Goal: Obtain resource: Obtain resource

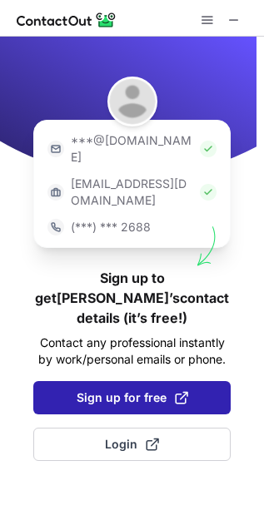
click at [136, 390] on span "Sign up for free" at bounding box center [133, 398] width 112 height 17
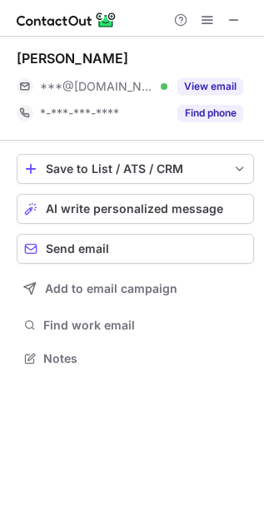
scroll to position [8, 8]
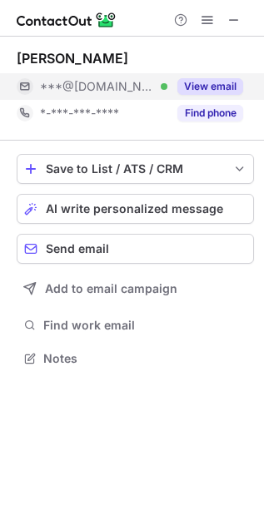
click at [226, 87] on button "View email" at bounding box center [210, 86] width 66 height 17
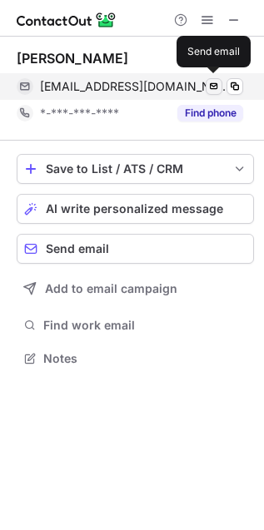
click at [216, 90] on span at bounding box center [213, 86] width 13 height 13
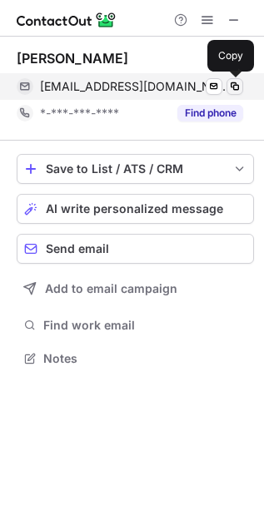
click at [234, 83] on span at bounding box center [234, 86] width 13 height 13
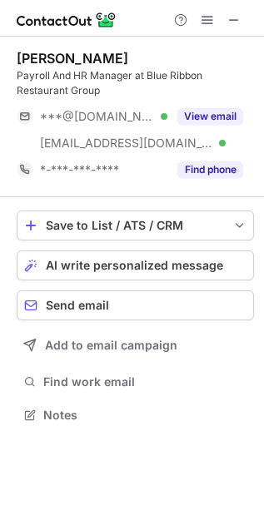
scroll to position [404, 264]
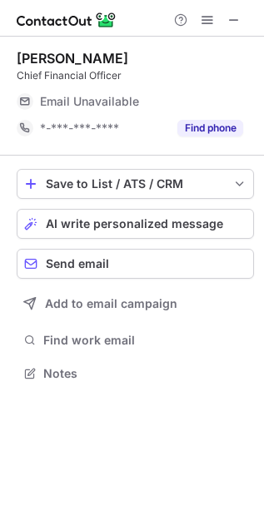
scroll to position [362, 264]
click at [233, 17] on span at bounding box center [233, 19] width 13 height 13
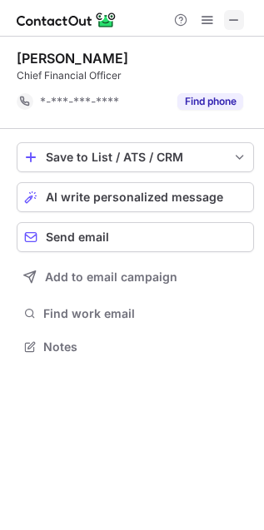
scroll to position [8, 8]
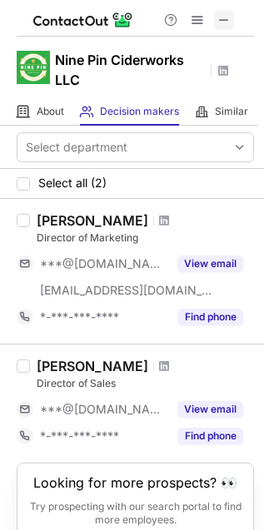
click at [230, 16] on span at bounding box center [223, 19] width 13 height 13
